Goal: Transaction & Acquisition: Purchase product/service

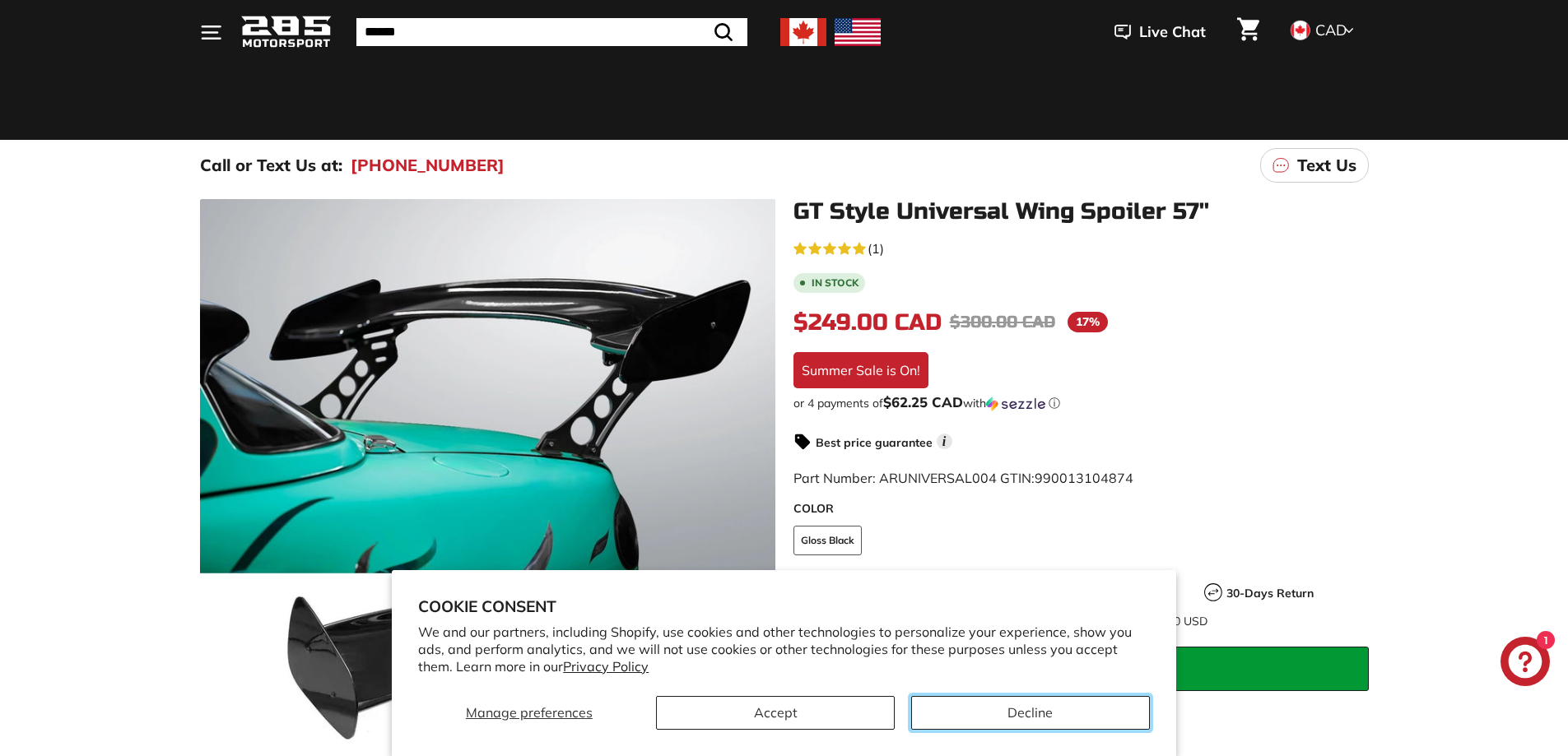
click at [1057, 717] on button "Decline" at bounding box center [1030, 713] width 239 height 34
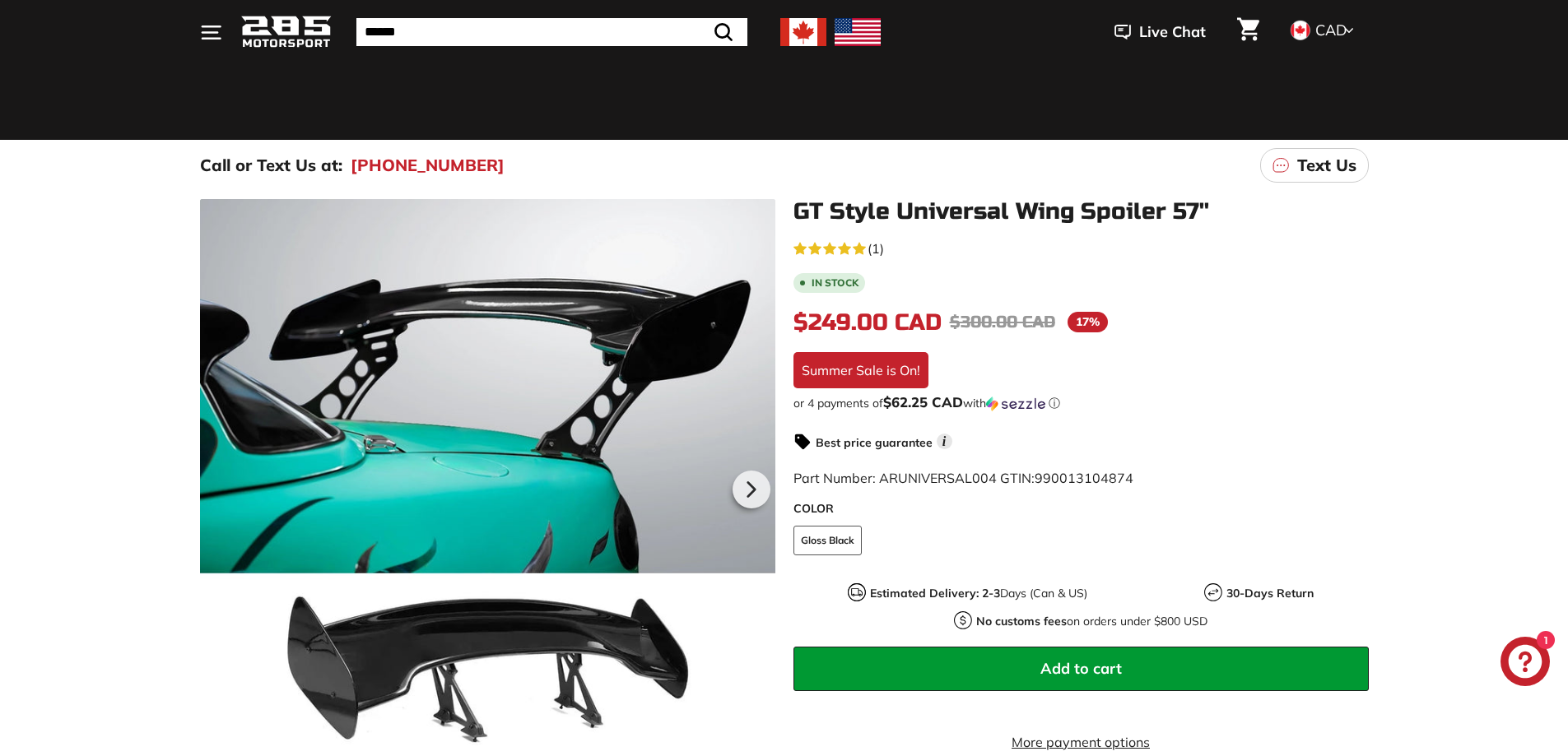
scroll to position [329, 0]
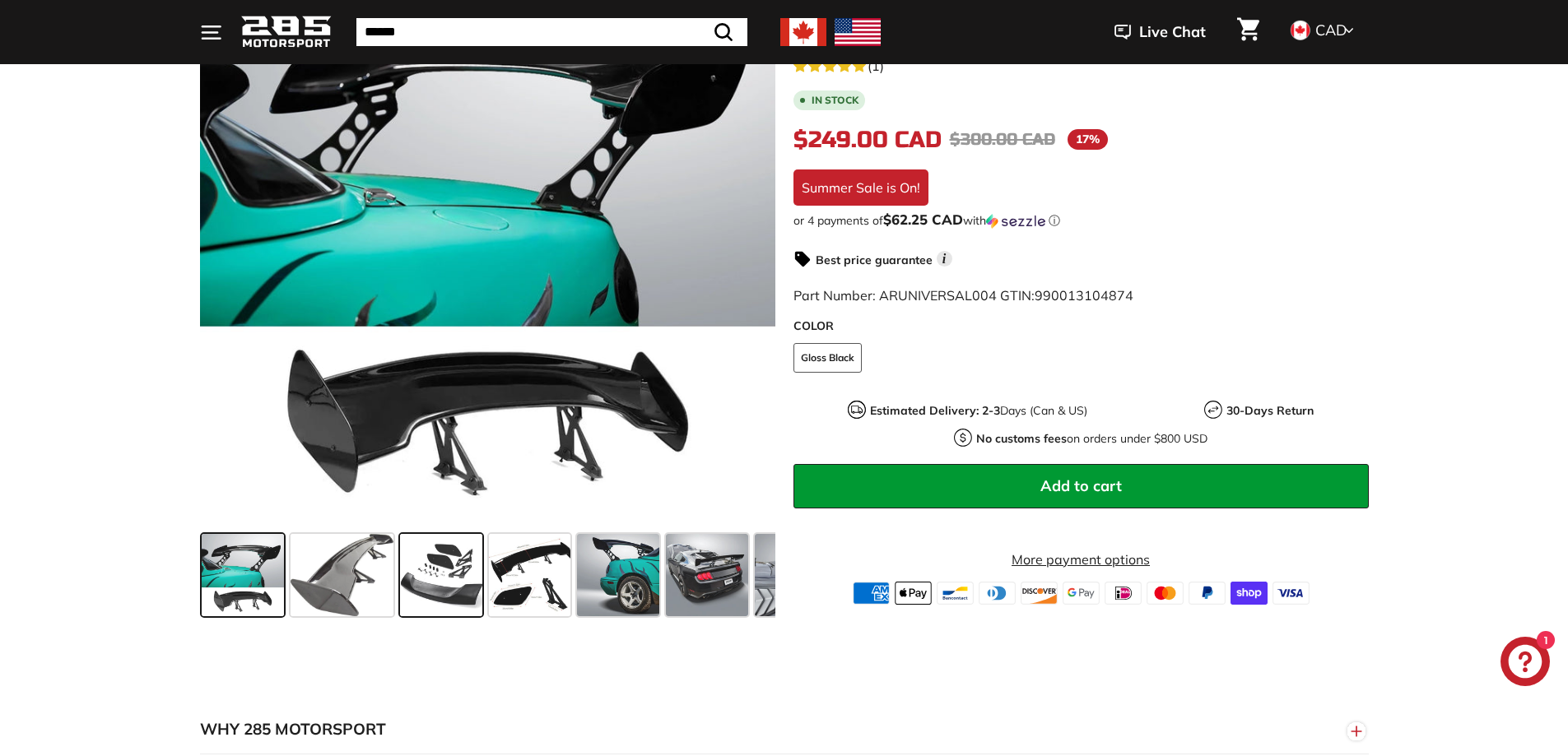
click at [430, 568] on span at bounding box center [441, 575] width 82 height 82
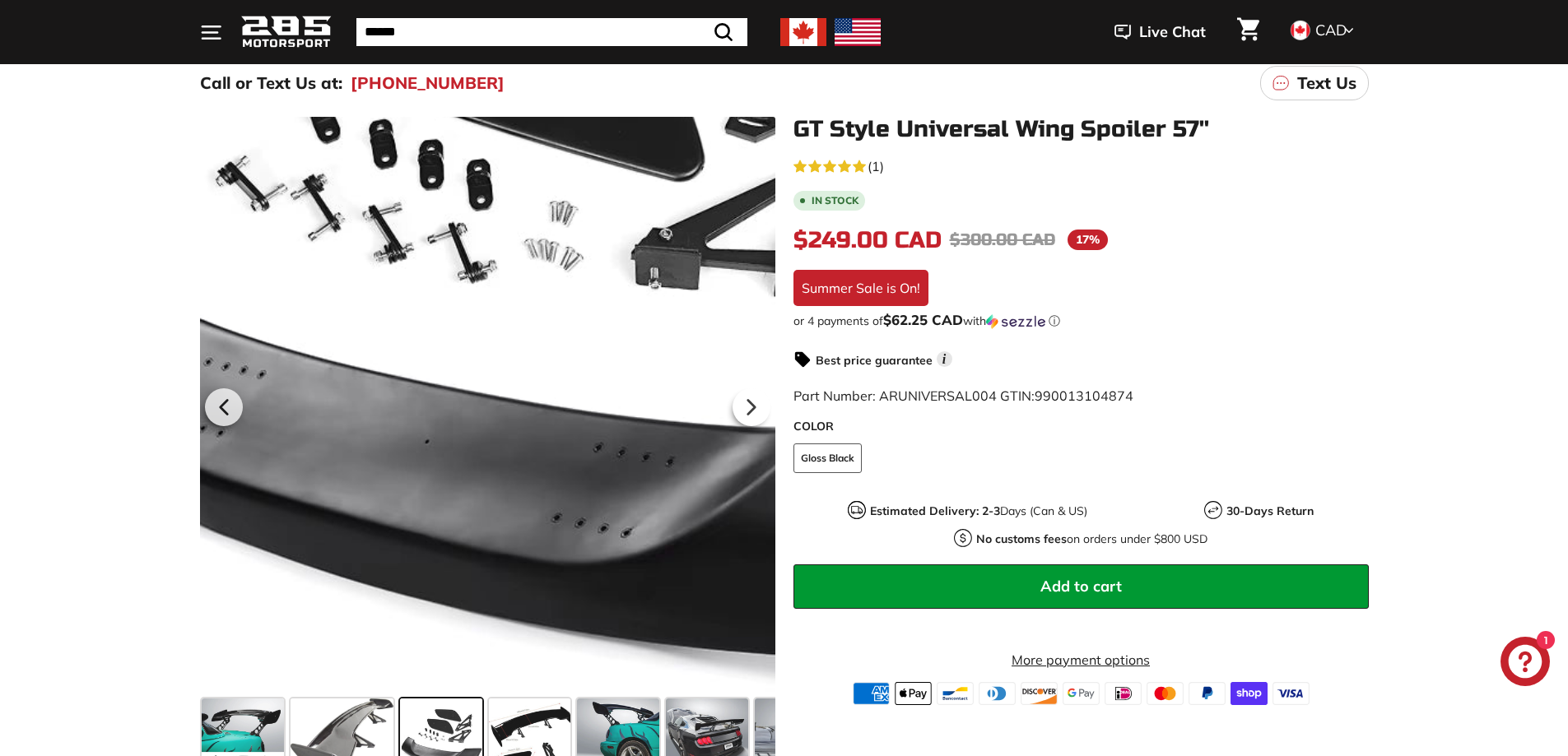
scroll to position [493, 0]
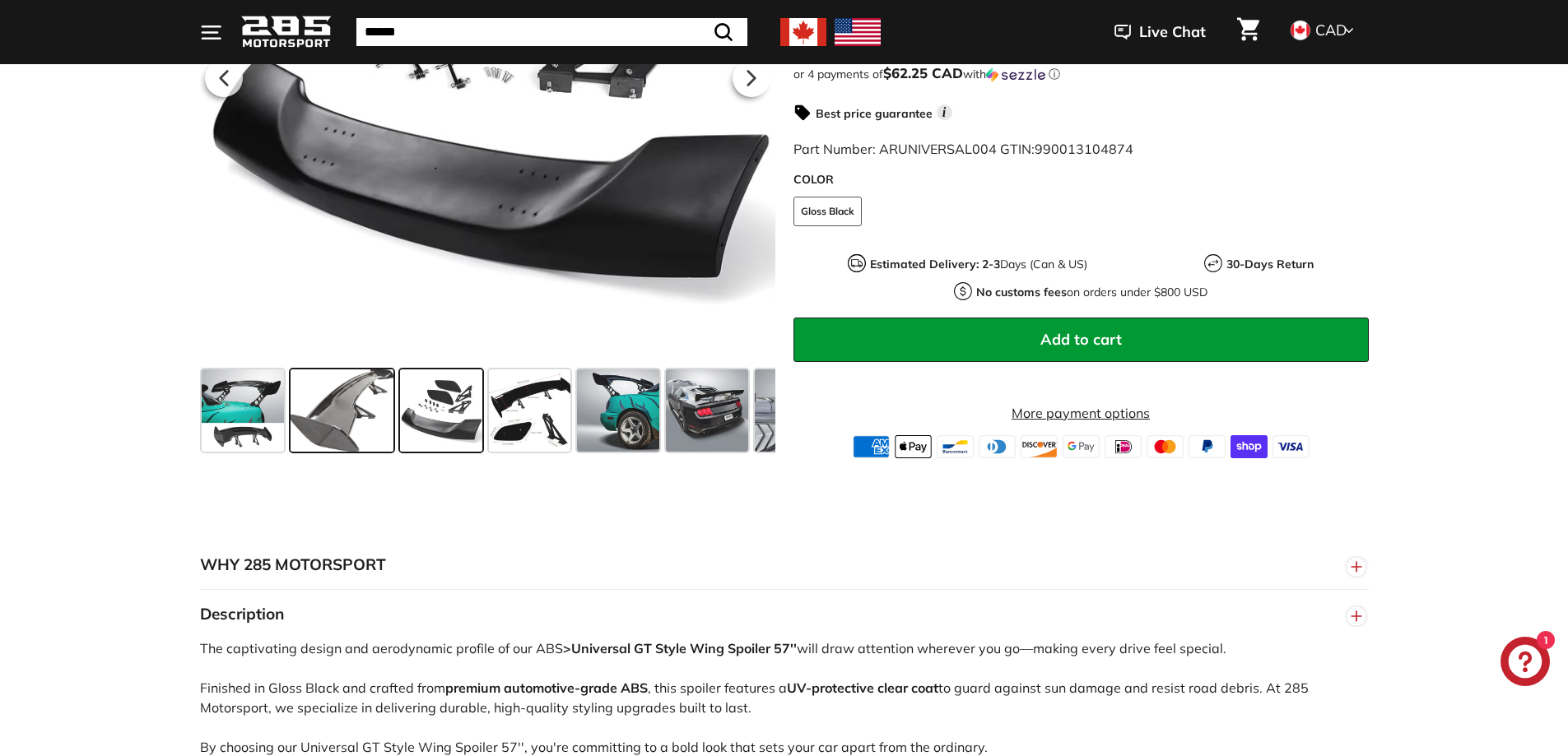
click at [346, 396] on span at bounding box center [341, 411] width 103 height 82
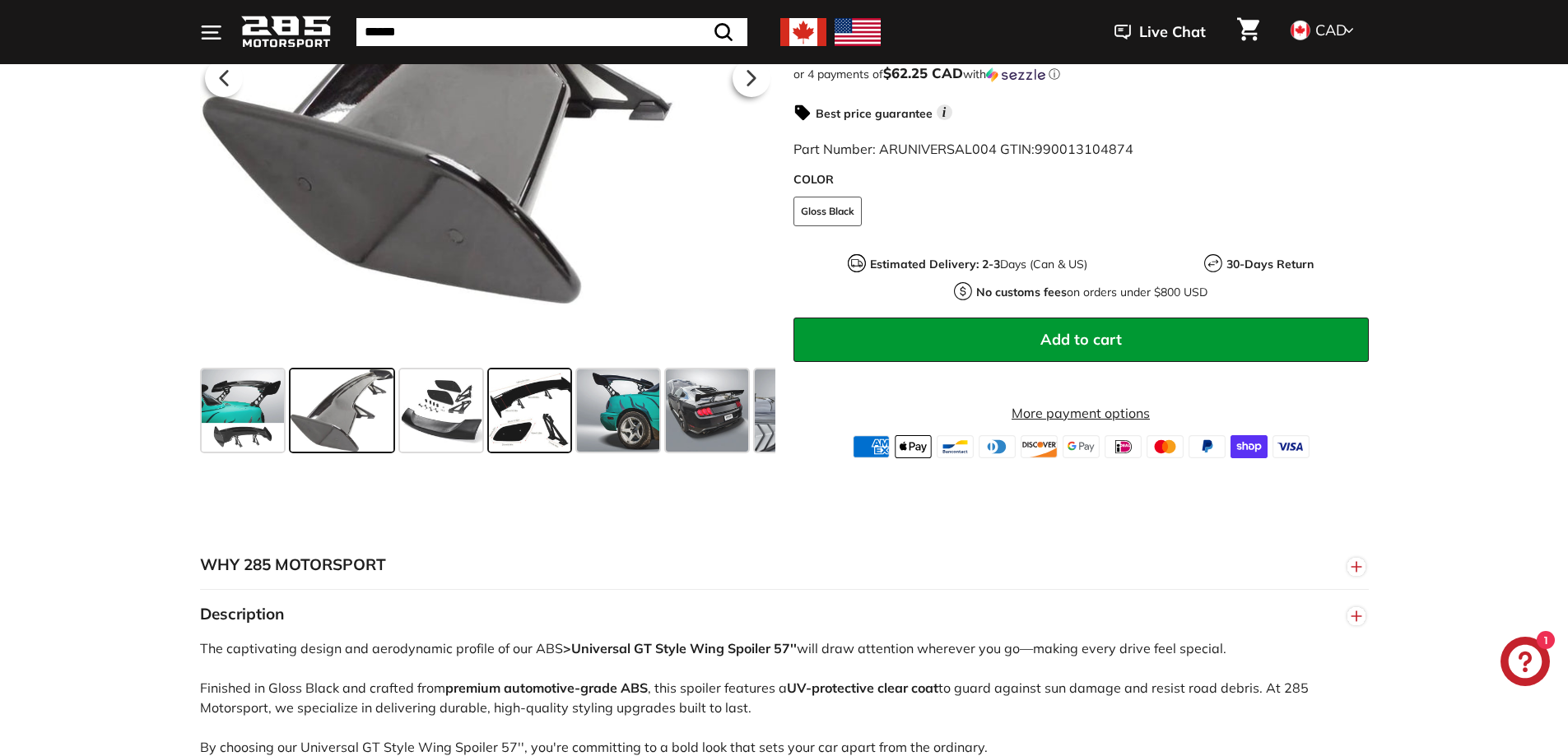
click at [525, 430] on span at bounding box center [530, 411] width 82 height 82
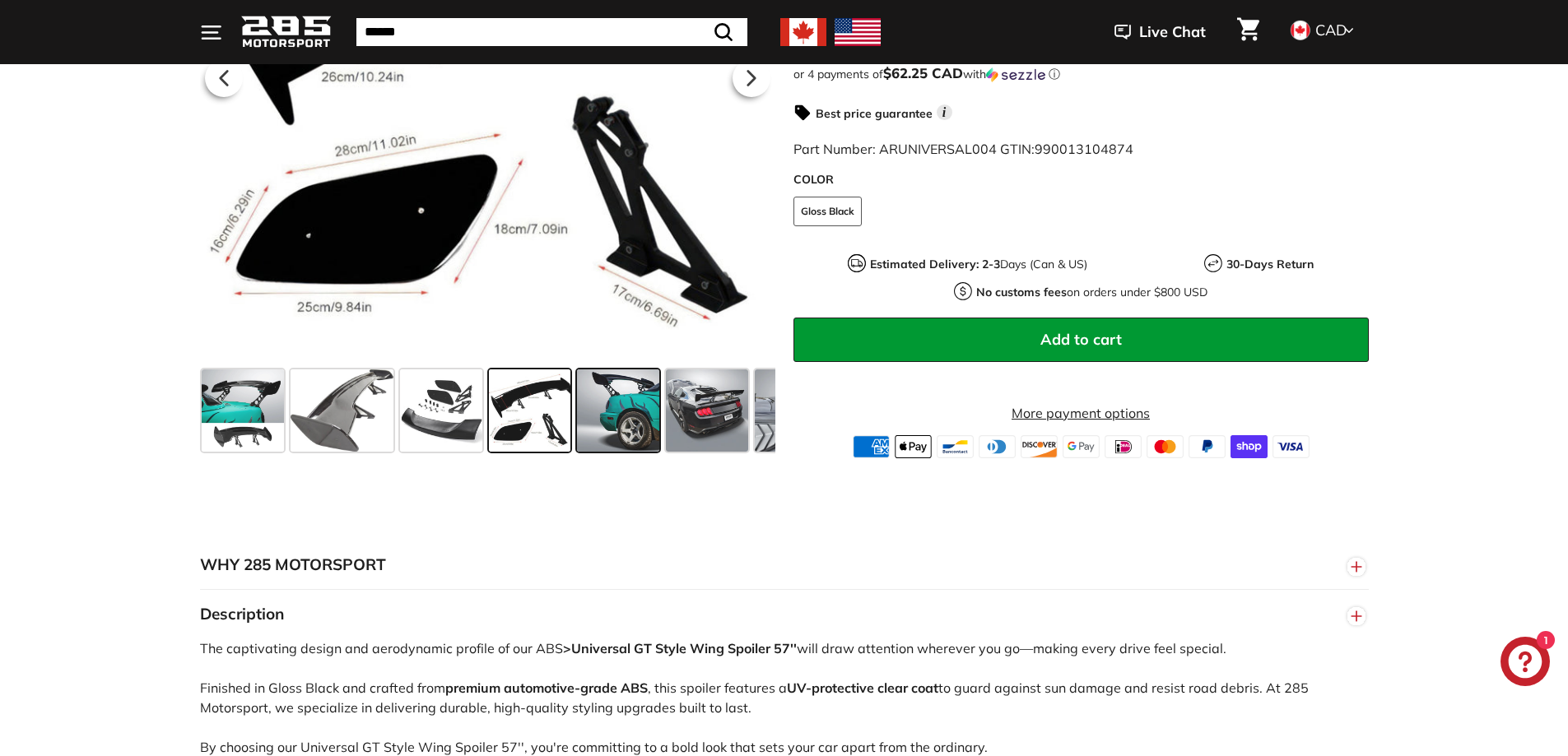
click at [630, 418] on span at bounding box center [618, 411] width 82 height 82
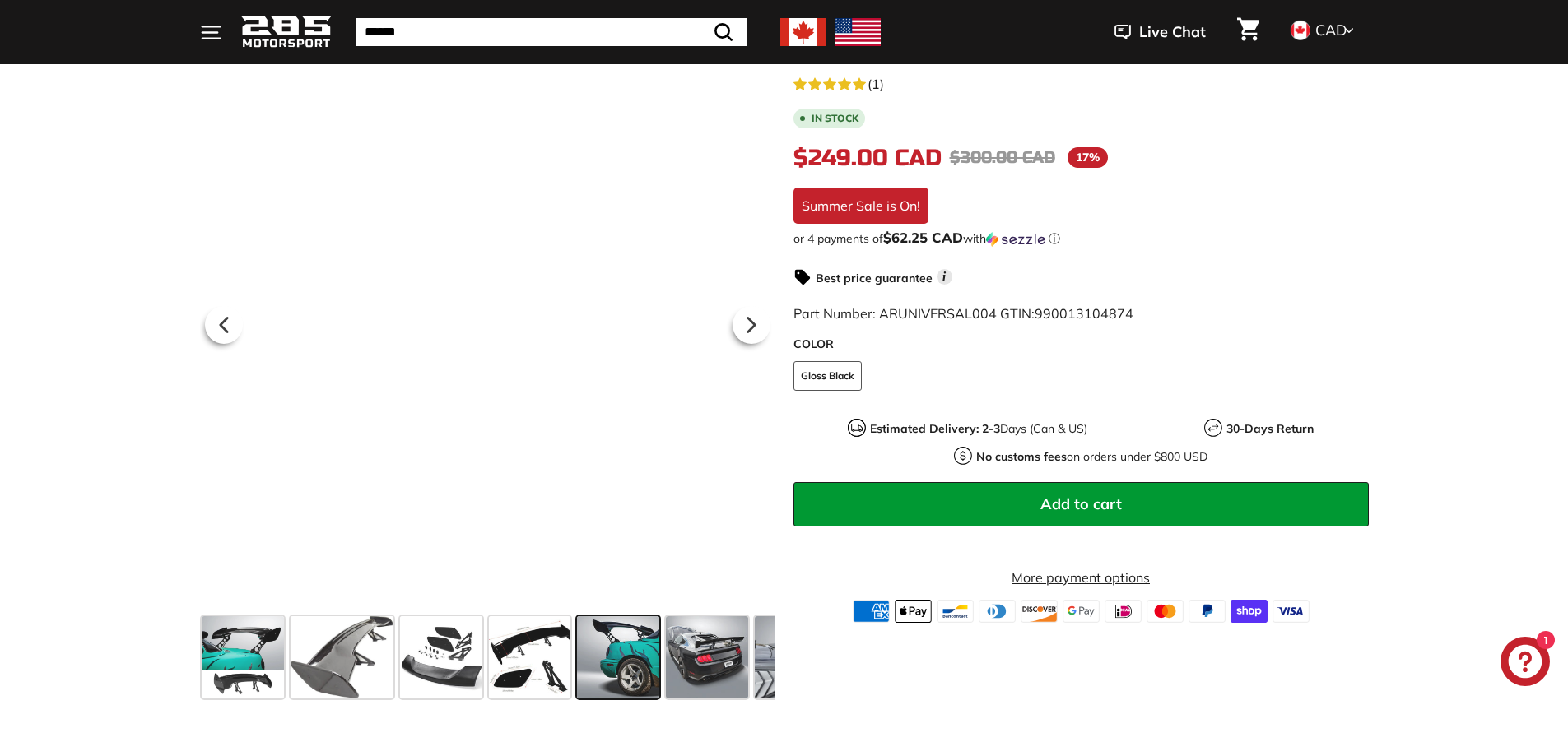
scroll to position [576, 0]
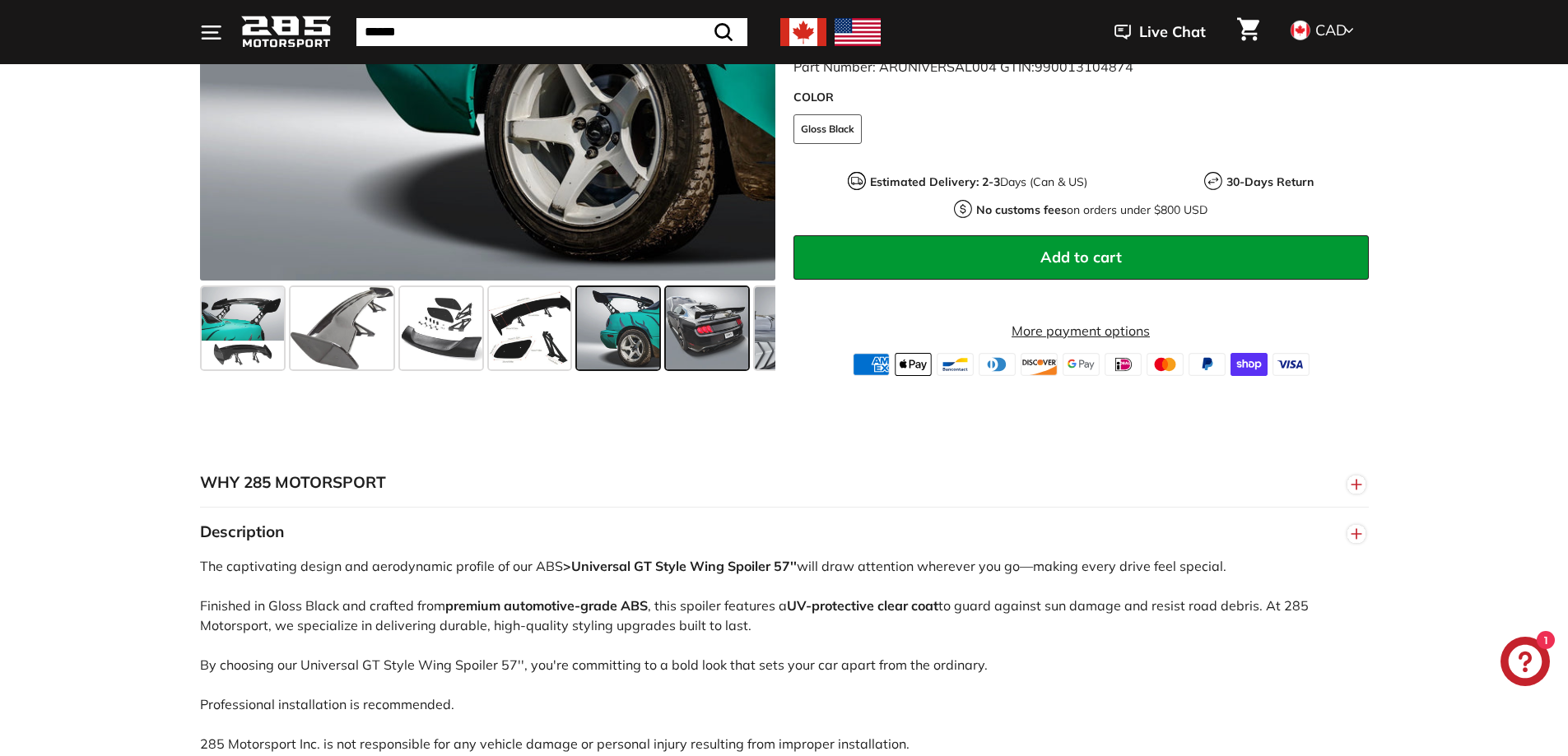
click at [728, 331] on span at bounding box center [707, 329] width 82 height 82
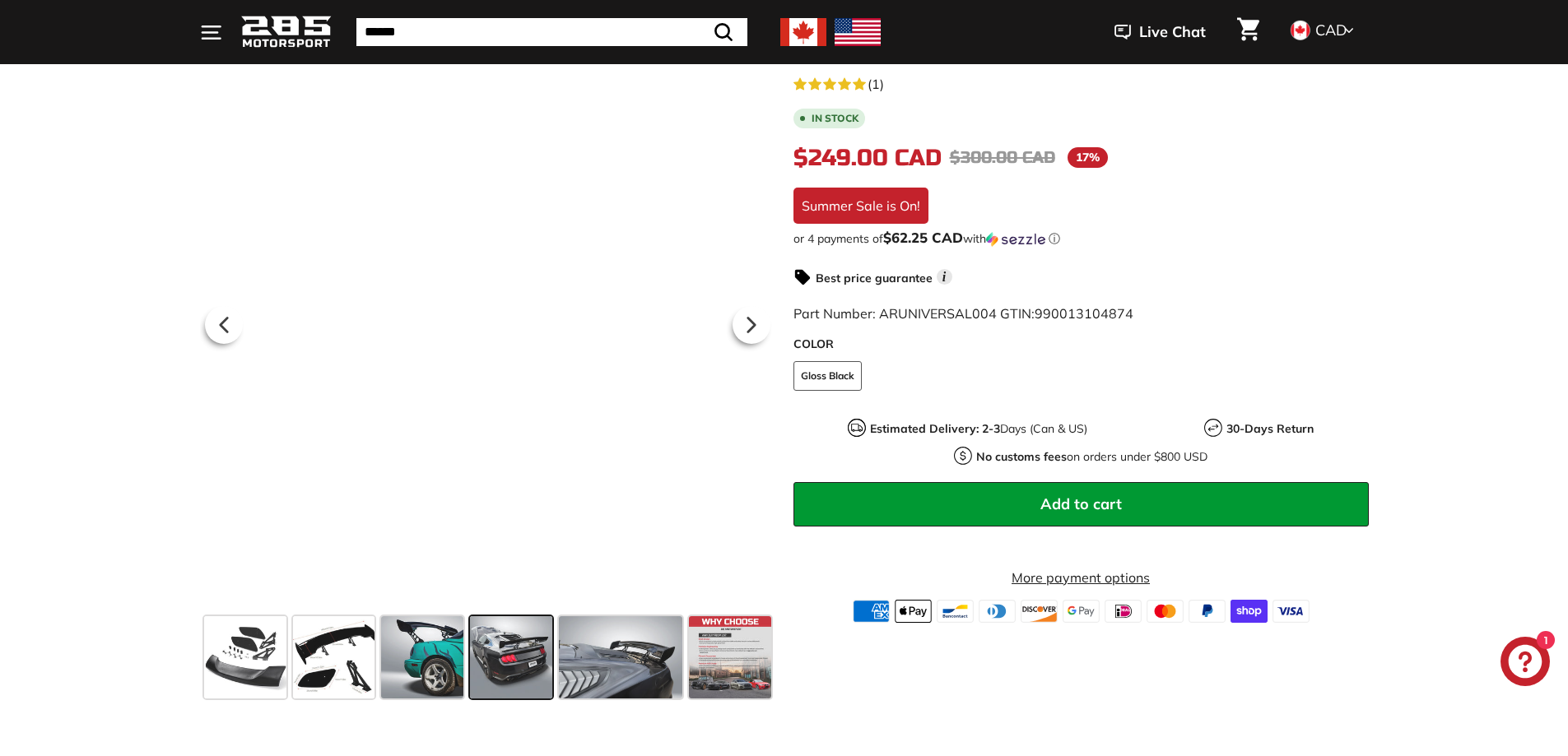
scroll to position [165, 0]
